Goal: Use online tool/utility: Utilize a website feature to perform a specific function

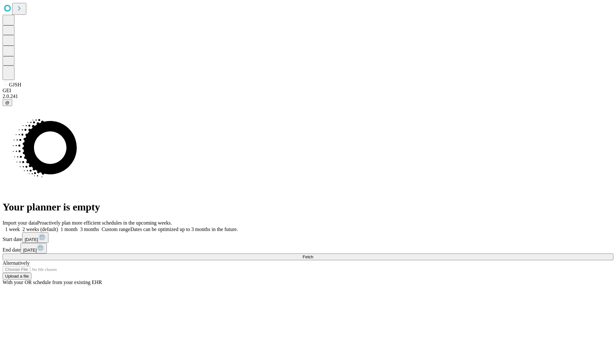
click at [313, 254] on span "Fetch" at bounding box center [308, 256] width 11 height 5
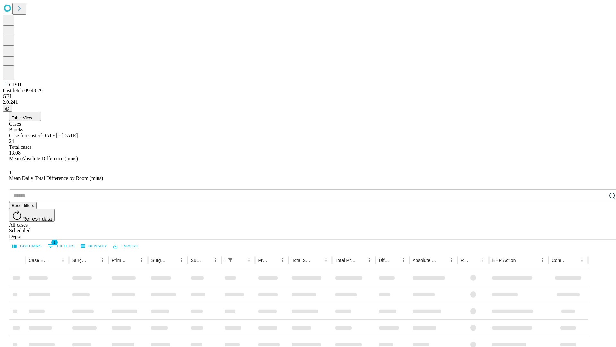
click at [32, 115] on span "Table View" at bounding box center [22, 117] width 21 height 5
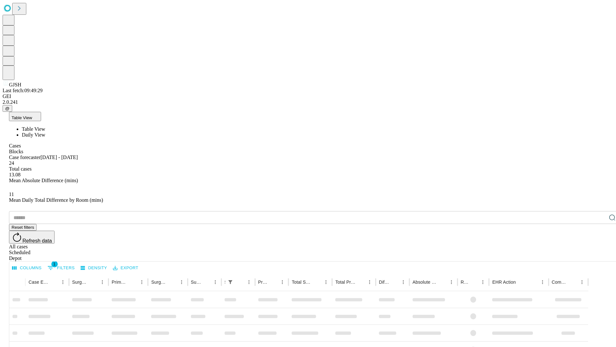
click at [45, 132] on span "Daily View" at bounding box center [33, 134] width 23 height 5
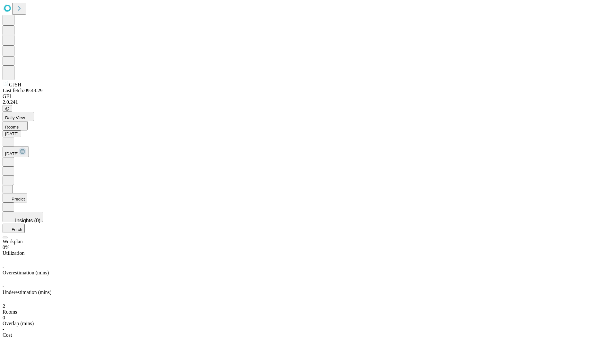
click at [27, 193] on button "Predict" at bounding box center [15, 197] width 25 height 9
